Goal: Navigation & Orientation: Find specific page/section

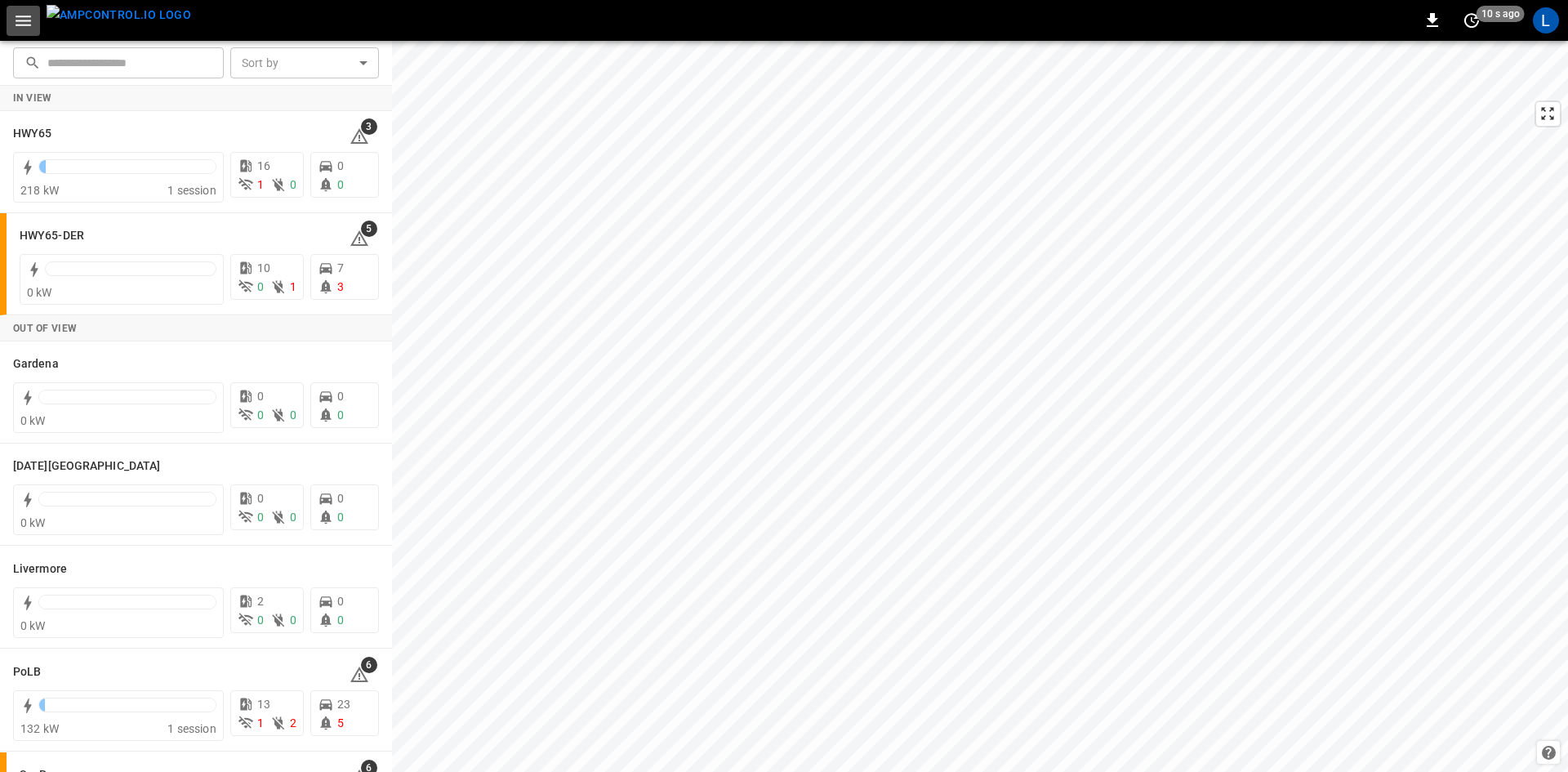
click at [23, 21] on icon "button" at bounding box center [23, 20] width 15 height 11
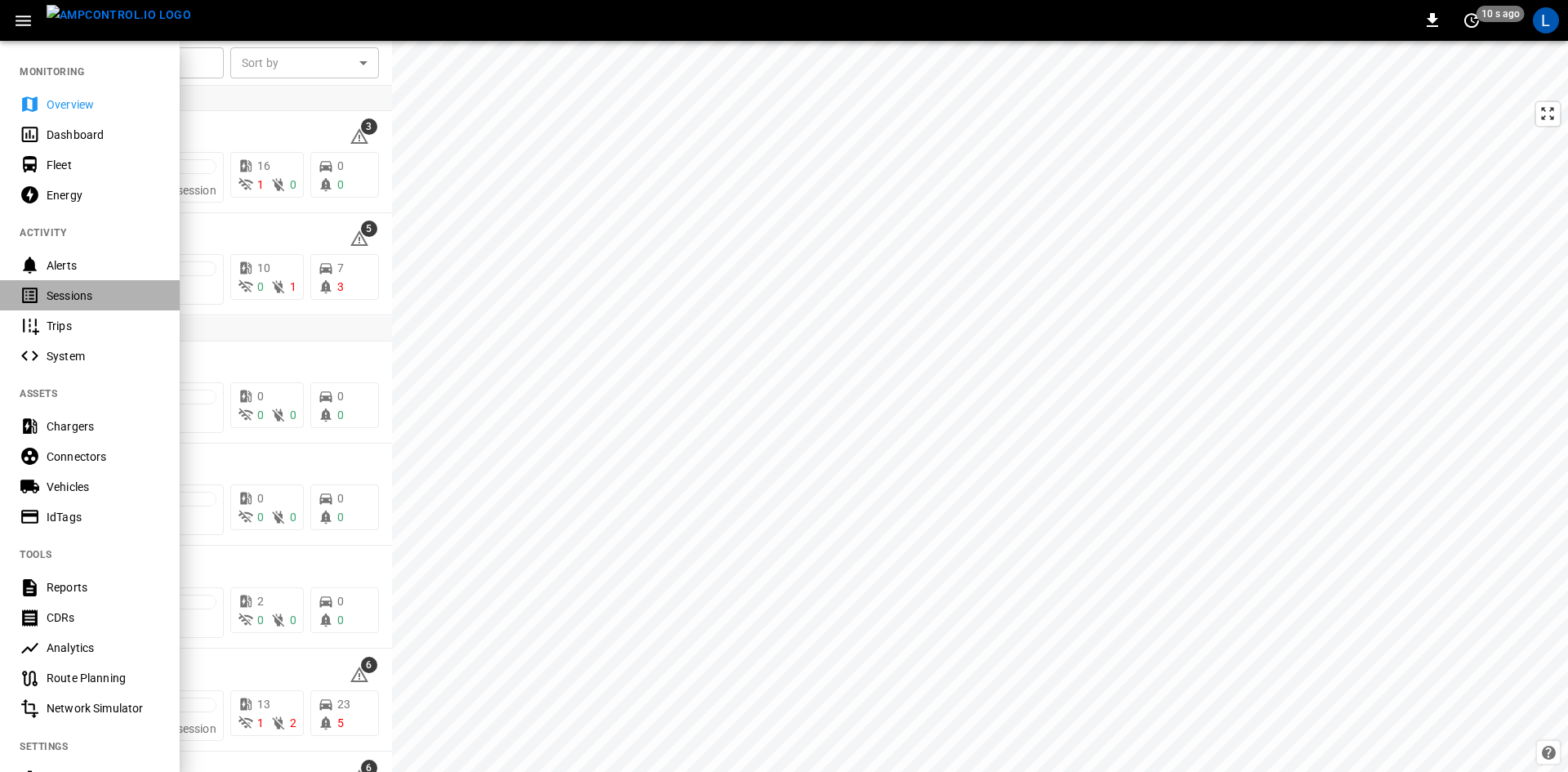
click at [51, 288] on div "Sessions" at bounding box center [102, 295] width 113 height 16
